Goal: Use online tool/utility: Utilize a website feature to perform a specific function

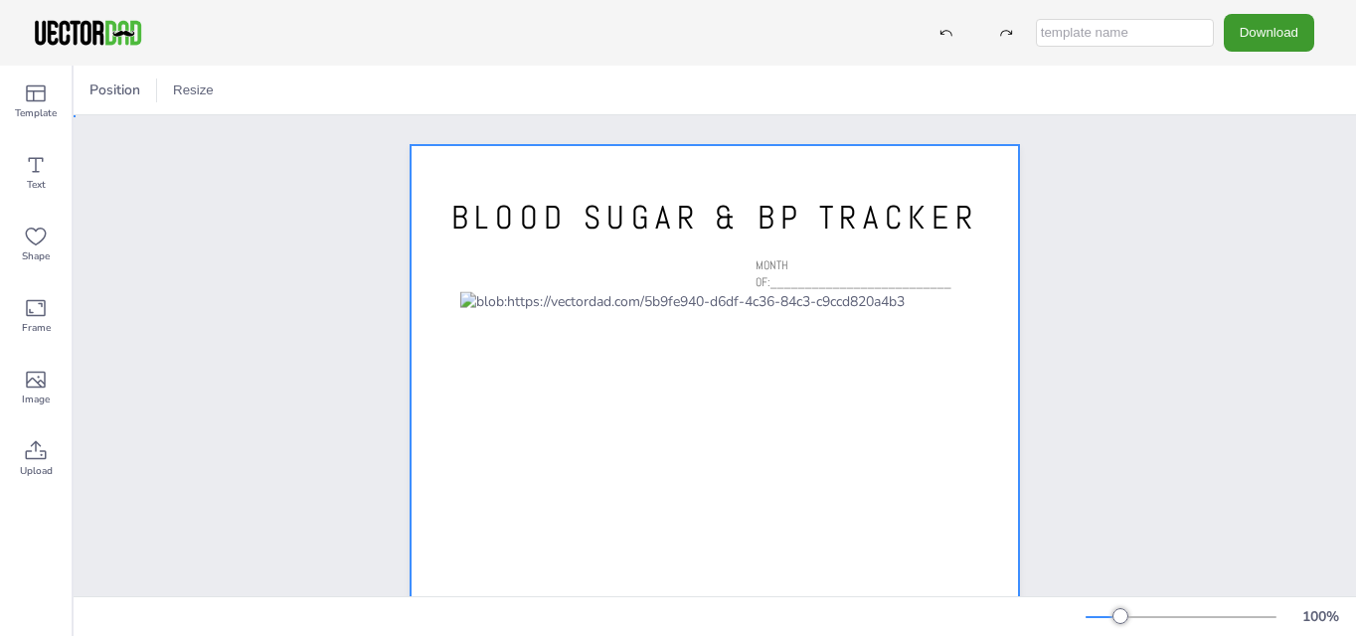
click at [621, 272] on div at bounding box center [714, 538] width 608 height 786
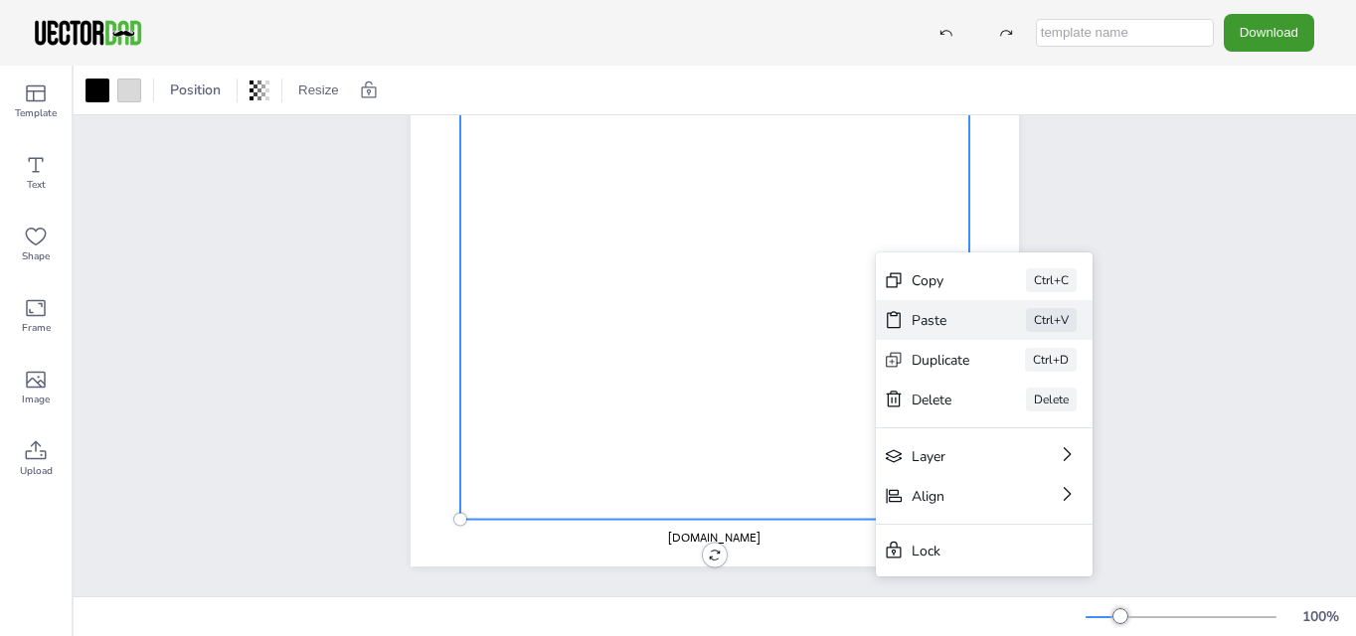
scroll to position [380, 0]
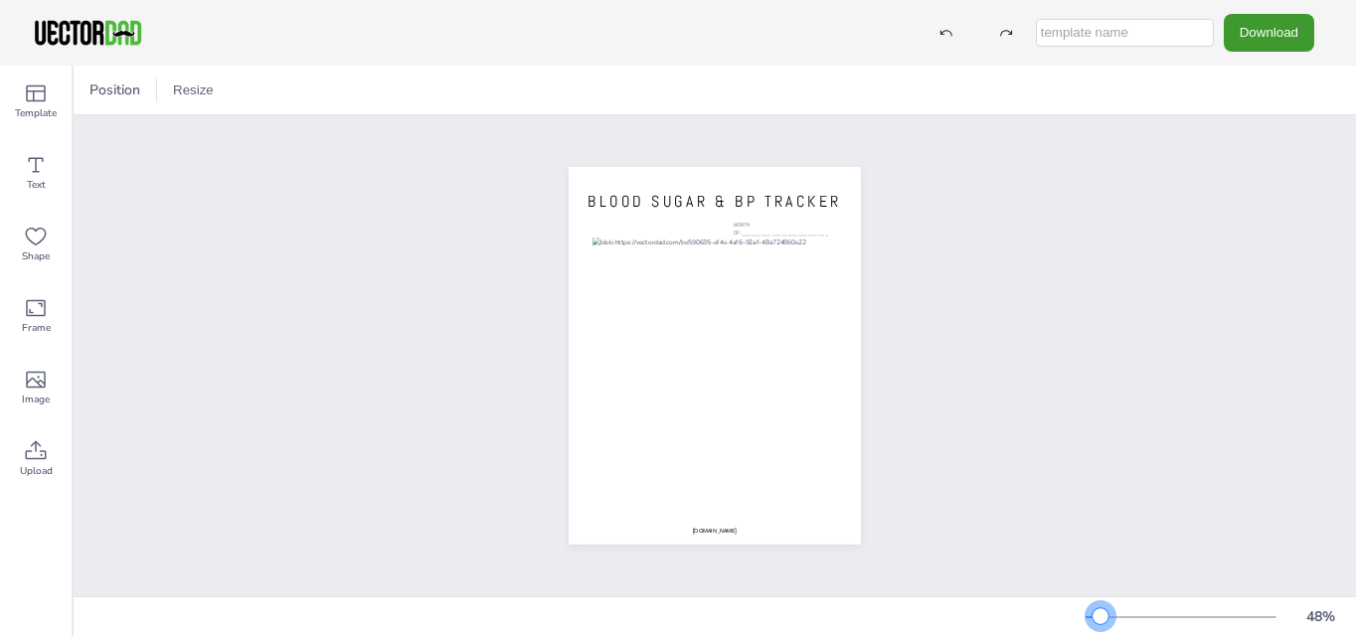
click at [1103, 619] on div at bounding box center [1100, 616] width 16 height 16
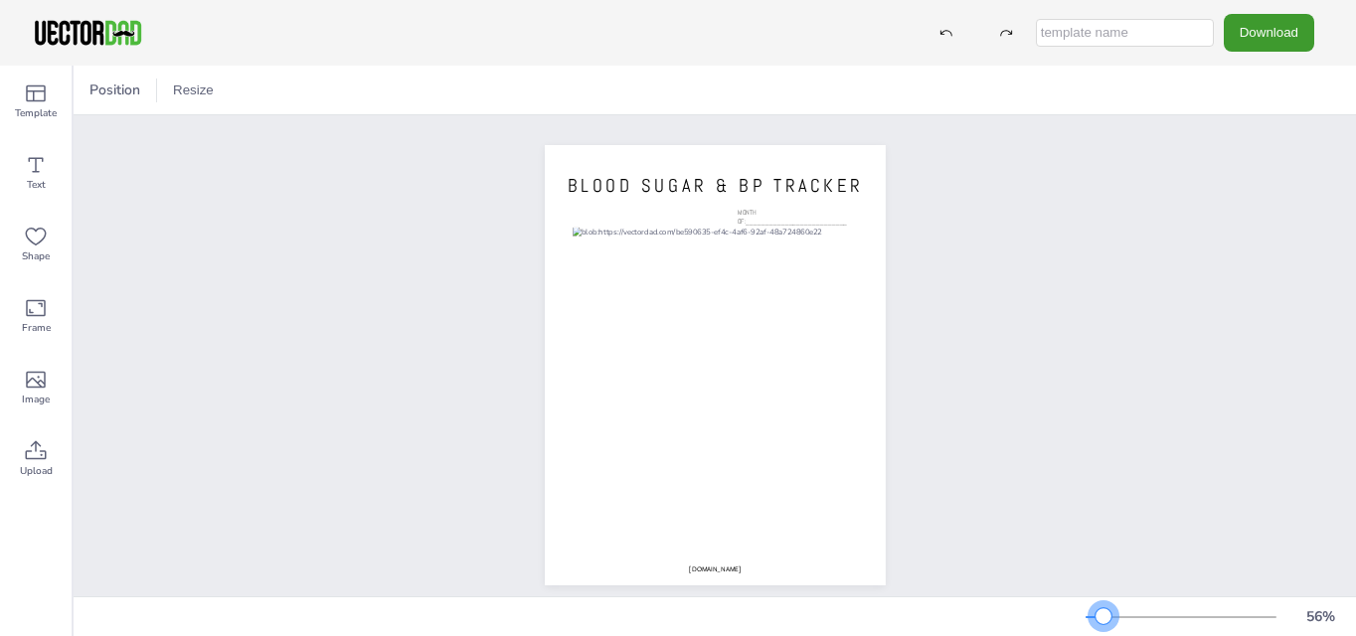
click at [1103, 619] on div at bounding box center [1103, 616] width 16 height 16
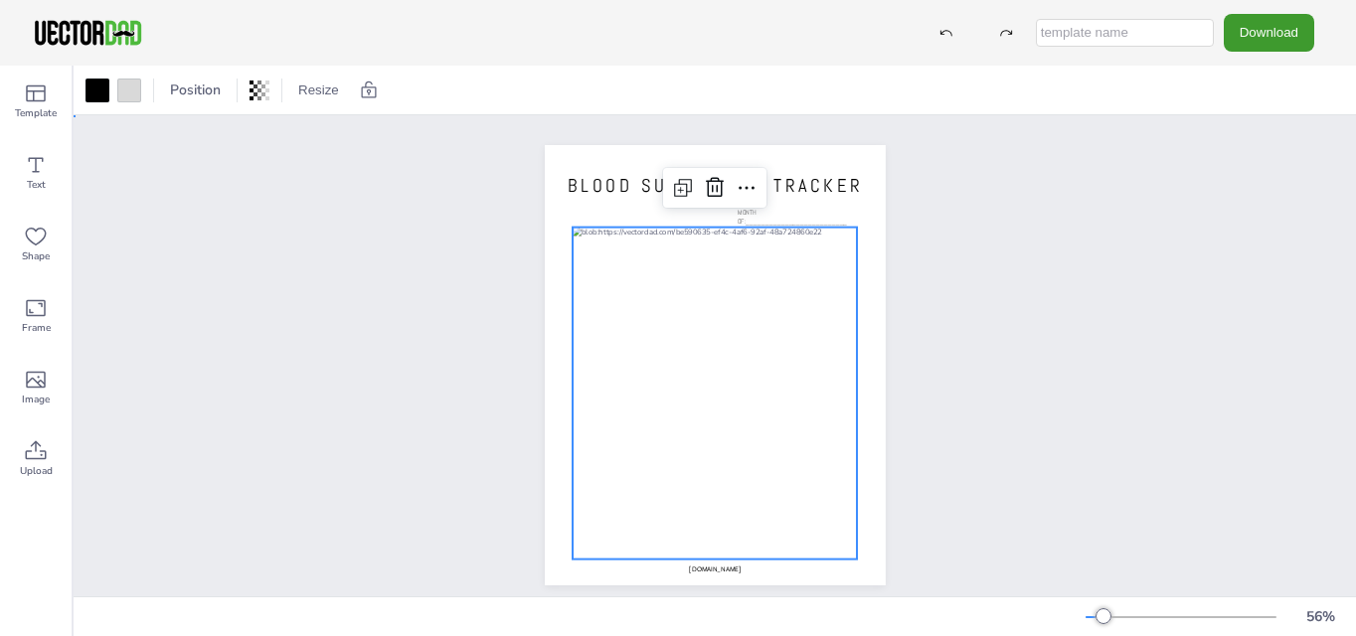
click at [975, 410] on div "[DOMAIN_NAME] BLOOD SUGAR & BP TRACKER MONTH OF:__________________________" at bounding box center [715, 365] width 1282 height 500
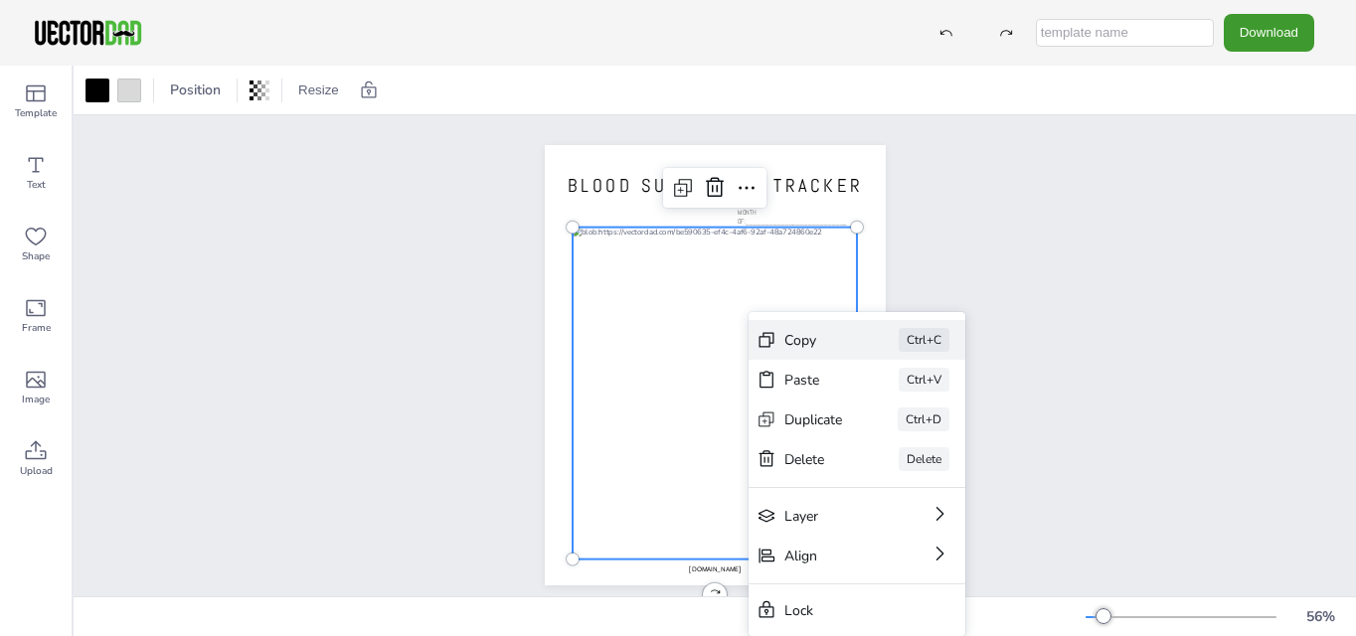
click at [824, 339] on div "Copy" at bounding box center [813, 340] width 59 height 19
